Goal: Navigation & Orientation: Find specific page/section

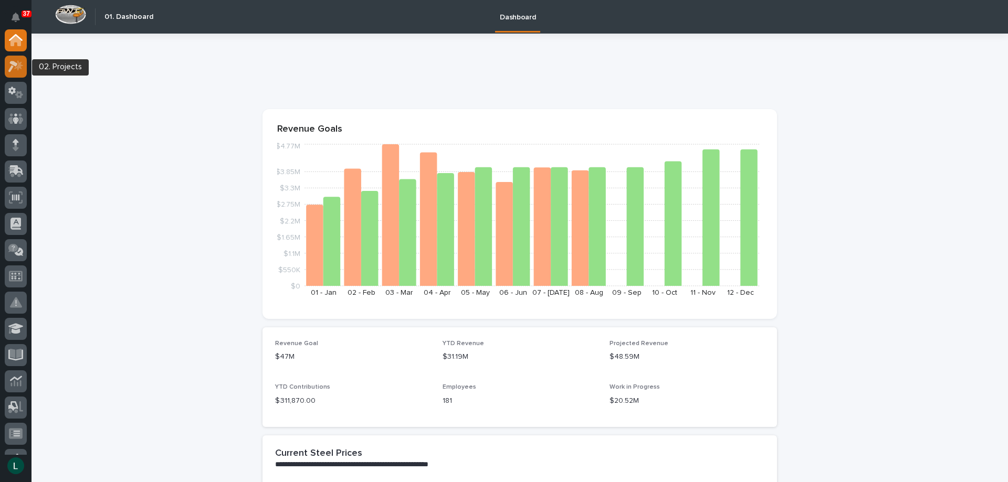
click at [19, 65] on icon at bounding box center [18, 65] width 9 height 10
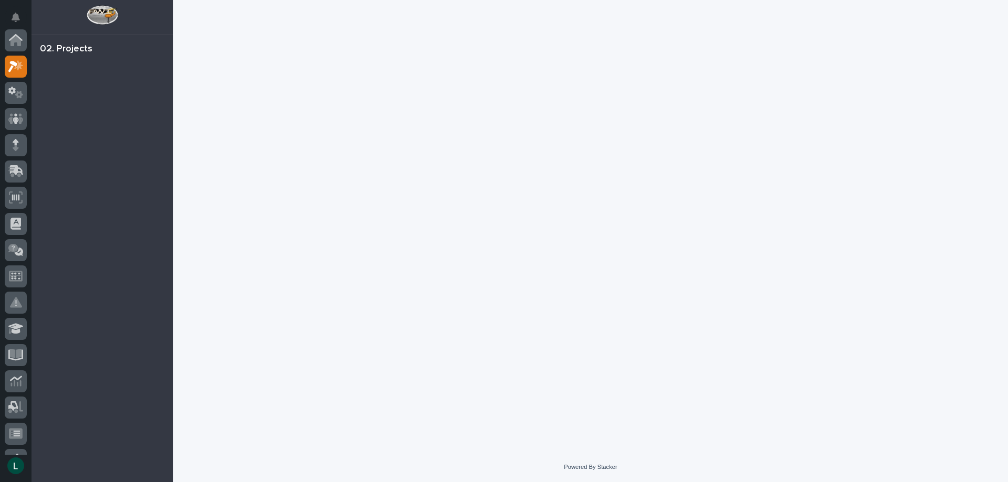
scroll to position [26, 0]
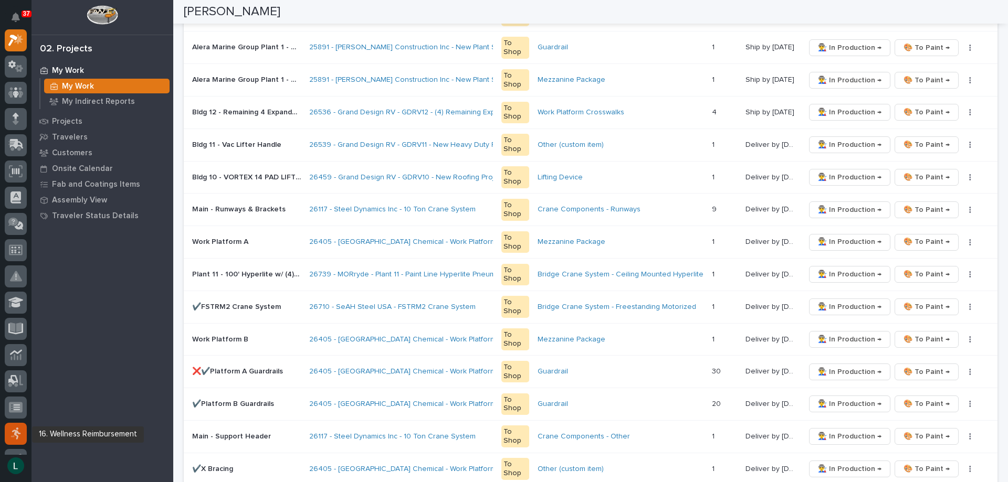
scroll to position [79, 0]
click at [55, 121] on p "Projects" at bounding box center [67, 121] width 30 height 9
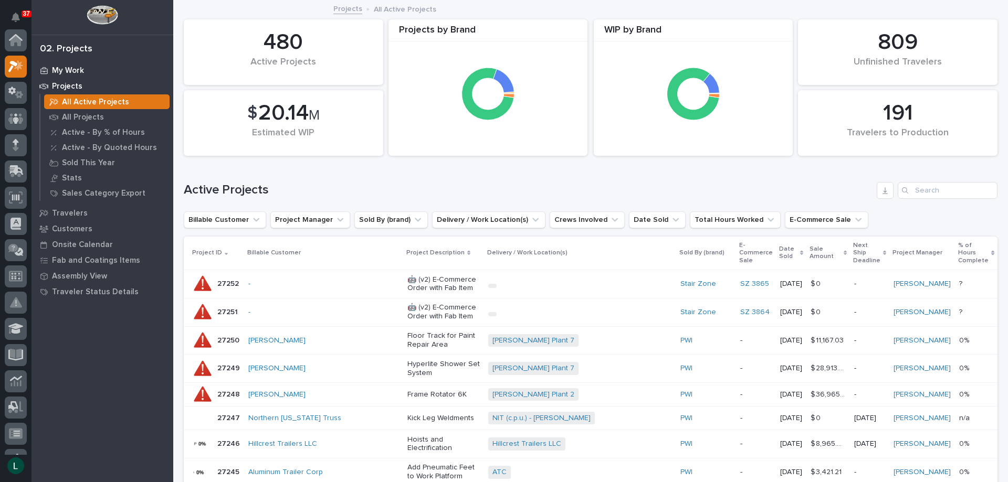
click at [62, 67] on p "My Work" at bounding box center [68, 70] width 32 height 9
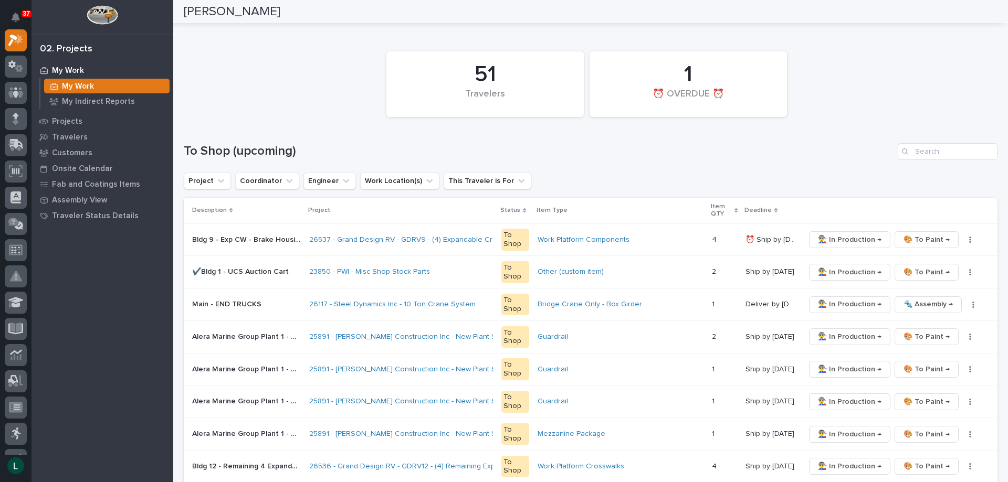
scroll to position [52, 0]
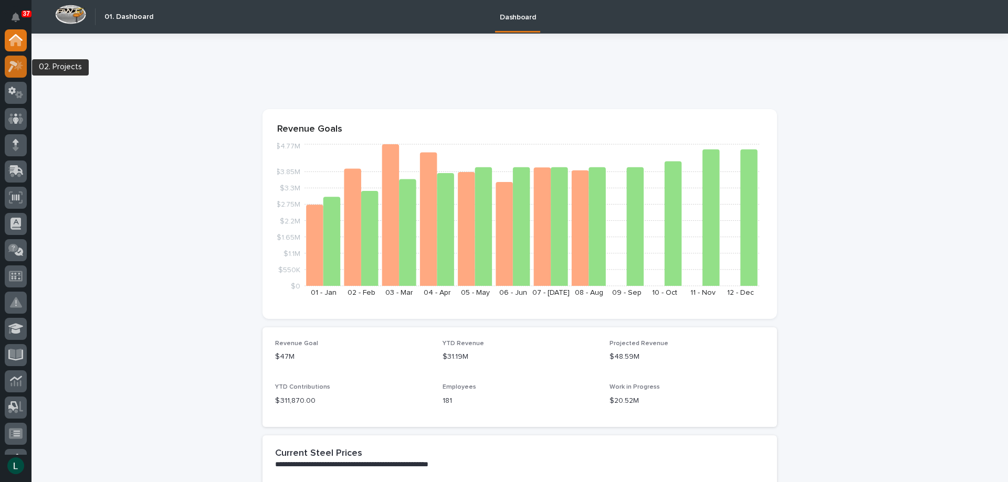
click at [10, 66] on icon at bounding box center [15, 66] width 15 height 12
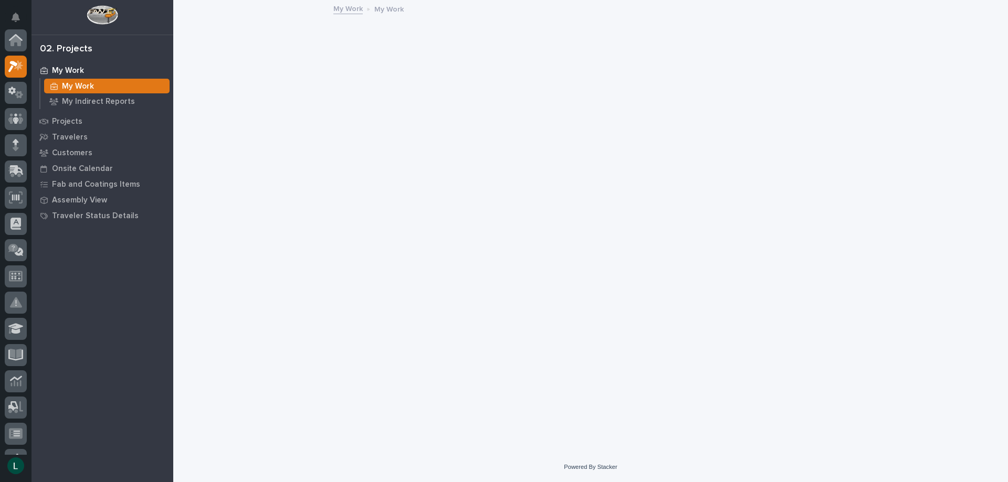
scroll to position [26, 0]
